Goal: Entertainment & Leisure: Consume media (video, audio)

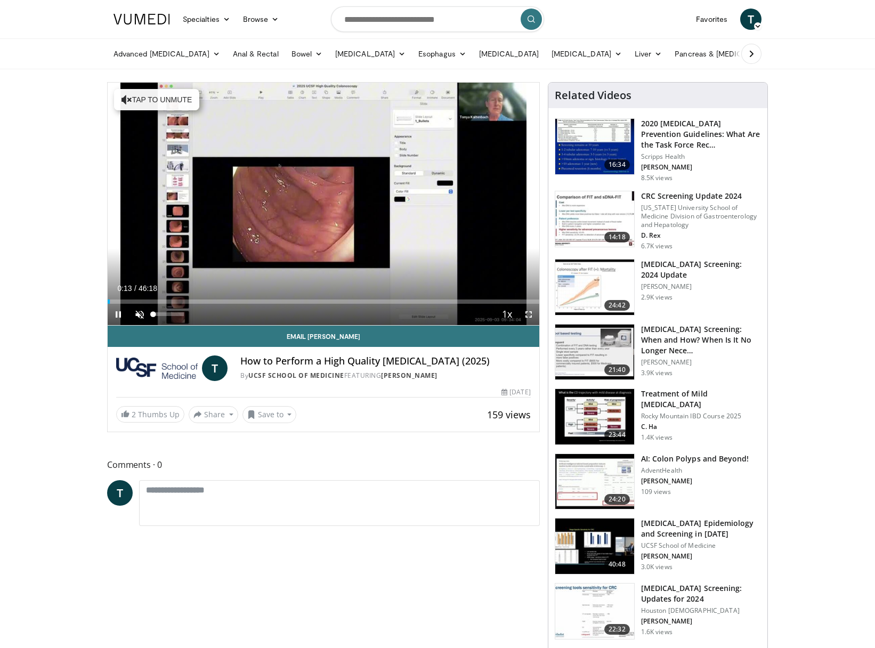
click at [135, 311] on span "Video Player" at bounding box center [139, 314] width 21 height 21
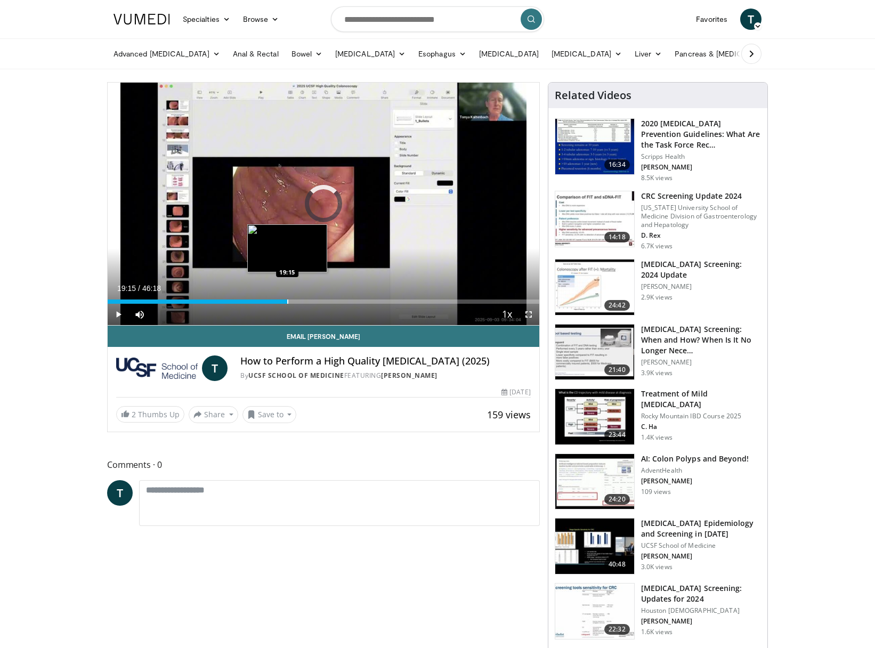
click at [287, 302] on div "Progress Bar" at bounding box center [287, 301] width 1 height 4
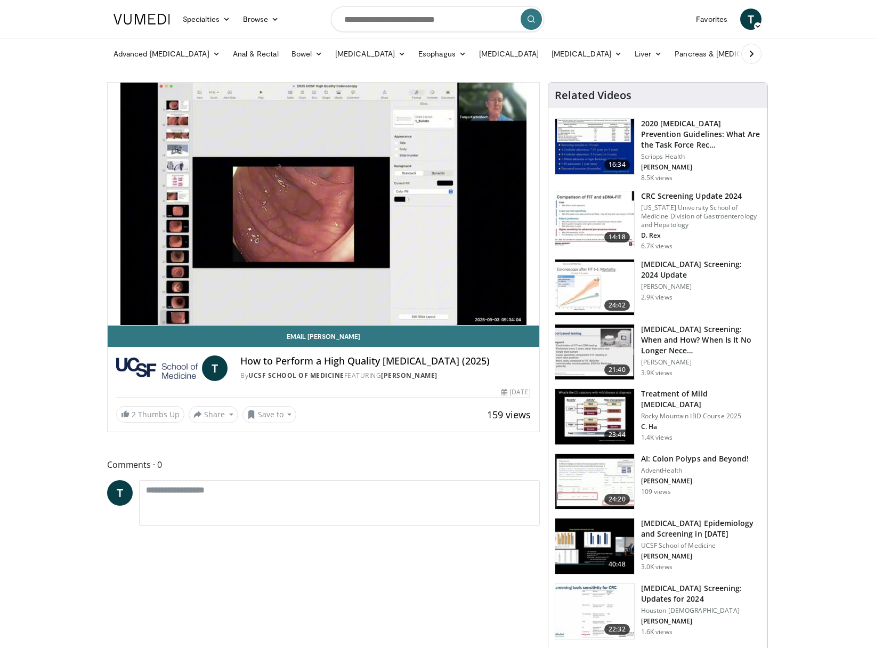
click at [330, 302] on video-js "**********" at bounding box center [324, 204] width 432 height 243
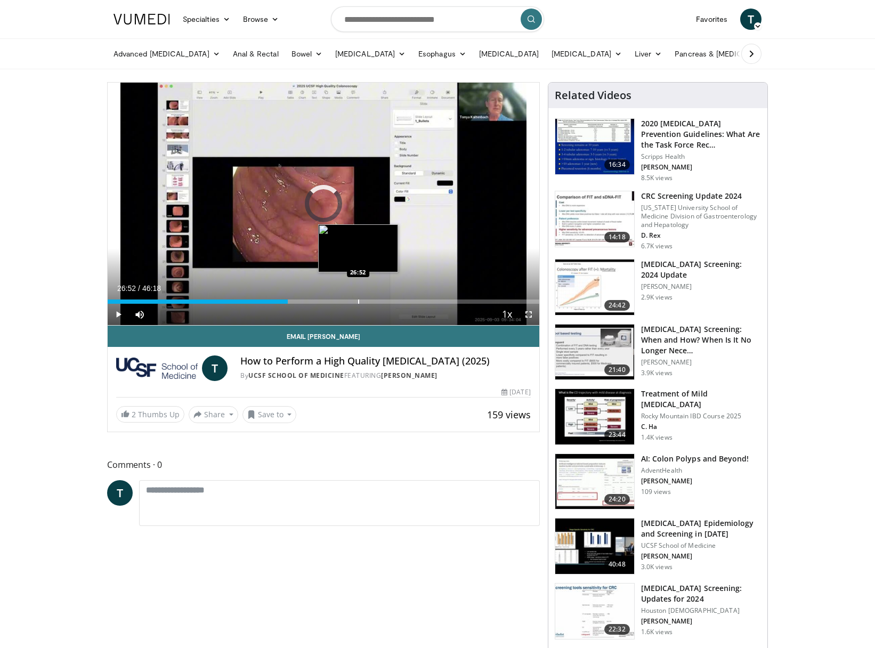
click at [358, 302] on div "Progress Bar" at bounding box center [358, 301] width 1 height 4
click at [412, 306] on div "Current Time 27:02 / Duration 46:18 Pause Skip Backward Skip Forward Mute 0% Lo…" at bounding box center [324, 314] width 432 height 21
click at [416, 309] on div "Current Time 27:03 / Duration 46:18 Pause Skip Backward Skip Forward Mute 0% Lo…" at bounding box center [324, 314] width 432 height 21
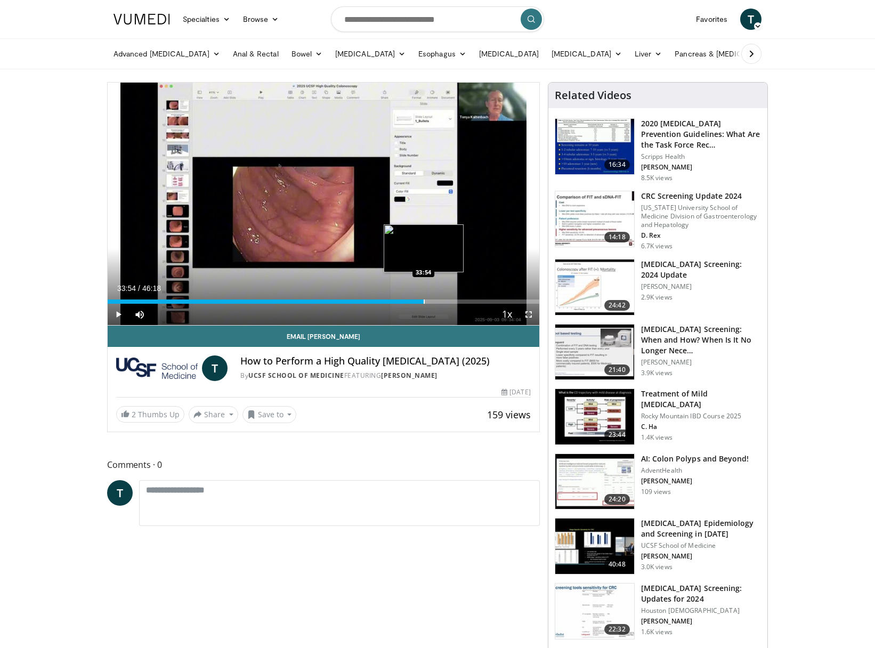
click at [424, 303] on div "Progress Bar" at bounding box center [424, 301] width 1 height 4
click at [472, 301] on div "Progress Bar" at bounding box center [472, 301] width 1 height 4
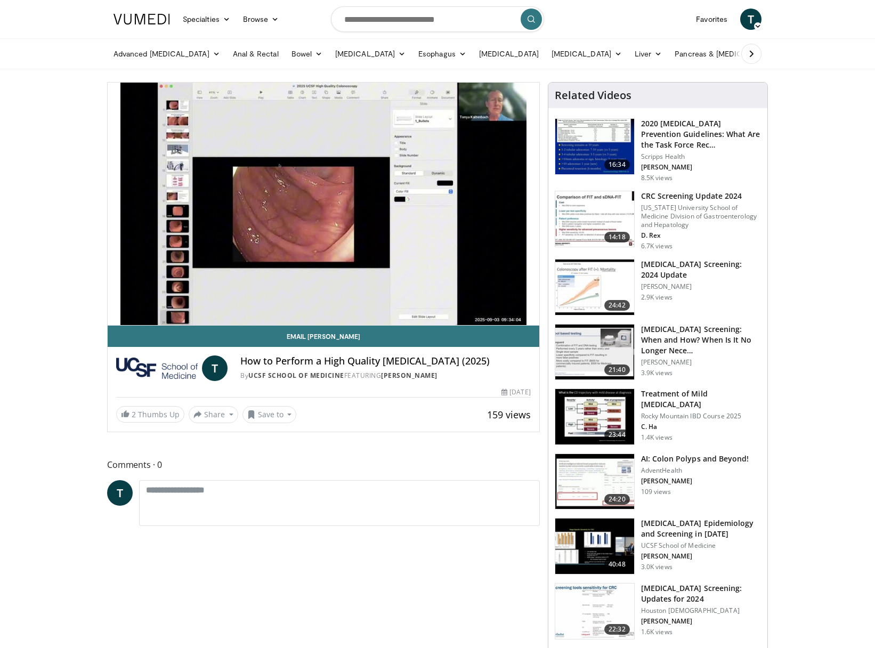
click at [500, 301] on video-js "**********" at bounding box center [324, 204] width 432 height 243
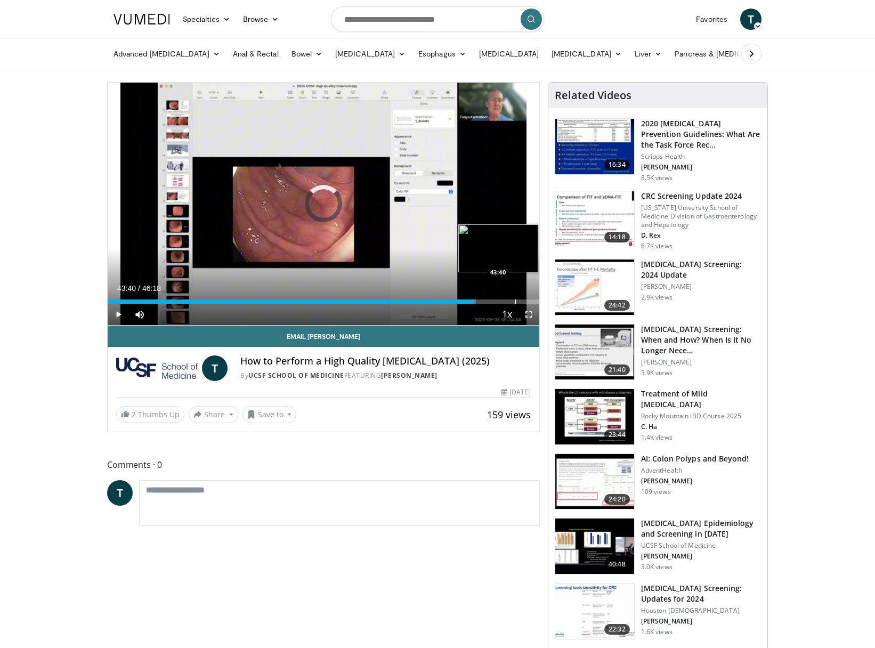
click at [515, 302] on div "Progress Bar" at bounding box center [515, 301] width 1 height 4
click at [119, 317] on span "Video Player" at bounding box center [118, 314] width 21 height 21
